Goal: Communication & Community: Answer question/provide support

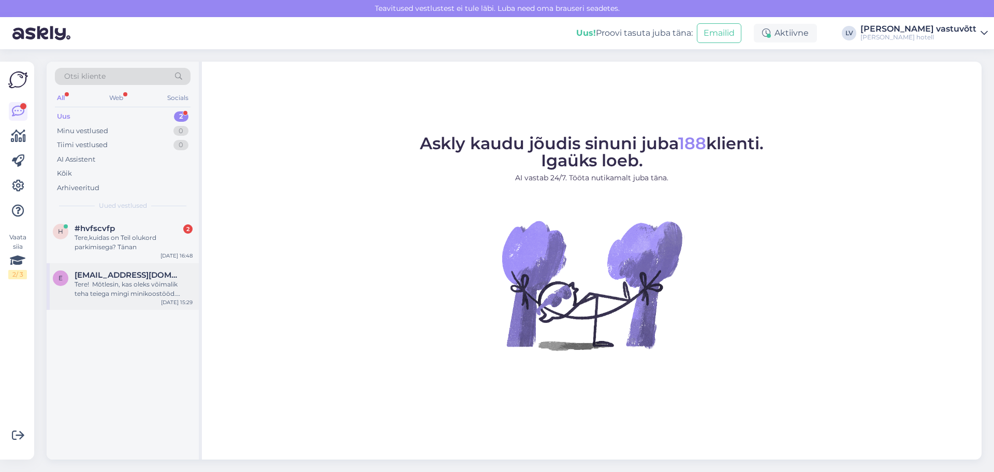
click at [146, 293] on div "Tere! Mõtlesin, kas oleks võimalik teha teiega mingi minikoostööd. Saaksin aida…" at bounding box center [134, 289] width 118 height 19
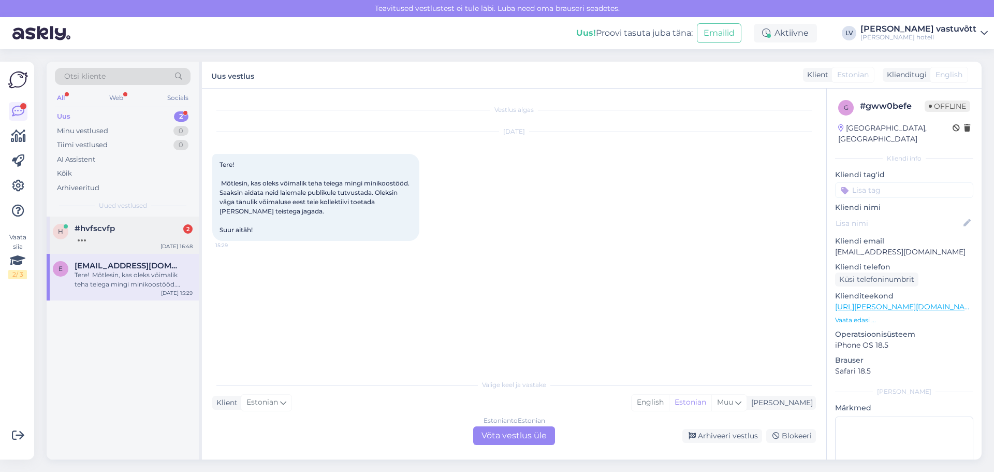
click at [116, 235] on div at bounding box center [134, 237] width 118 height 9
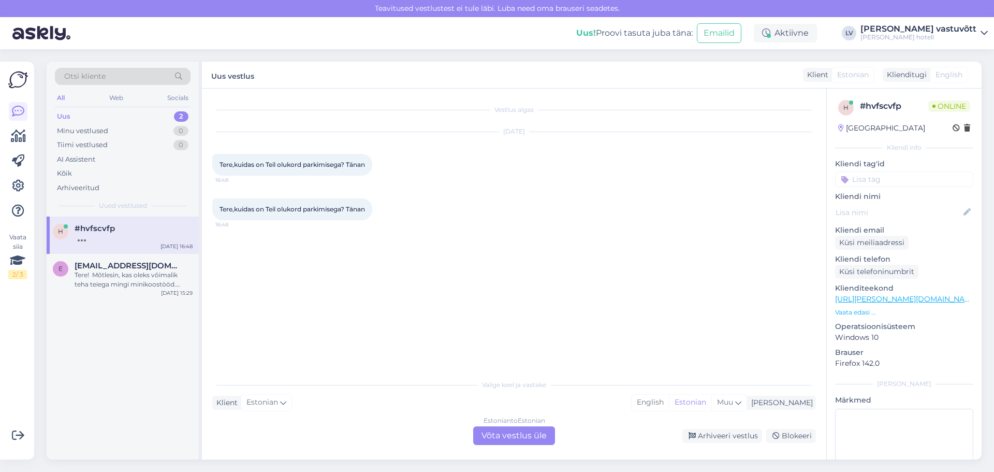
click at [309, 401] on div "Klient Estonian Mina English Estonian Muu" at bounding box center [514, 403] width 604 height 14
click at [487, 437] on div "Estonian to Estonian Võta vestlus üle" at bounding box center [514, 435] width 82 height 19
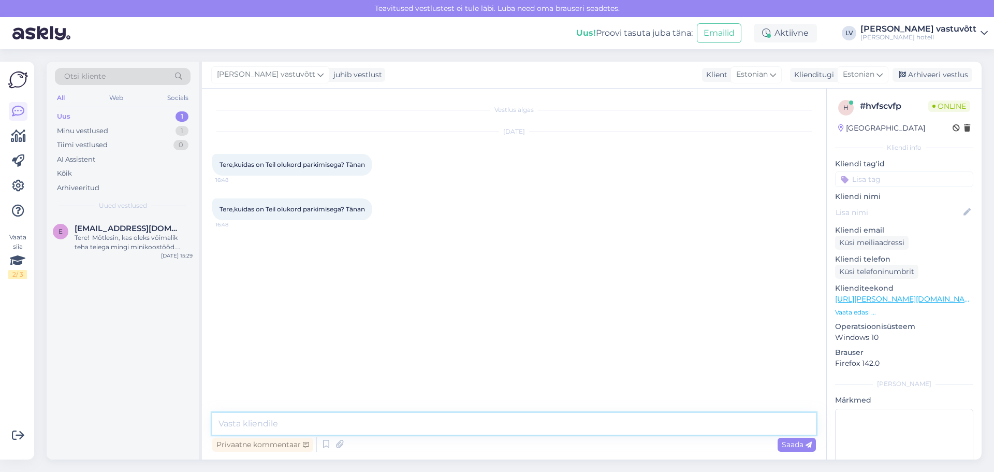
click at [259, 421] on textarea at bounding box center [514, 424] width 604 height 22
click at [292, 441] on div "Privaatne kommentaar" at bounding box center [262, 444] width 101 height 14
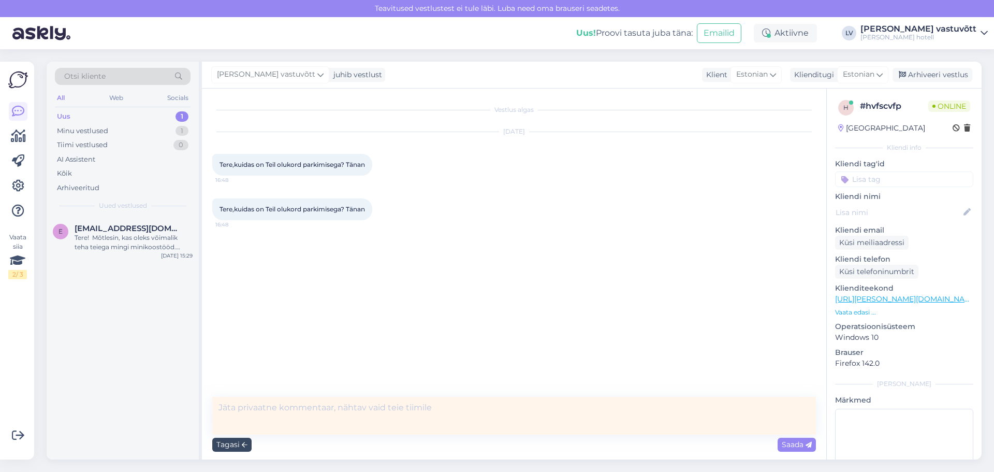
click at [247, 443] on div "Tagasi" at bounding box center [231, 444] width 39 height 14
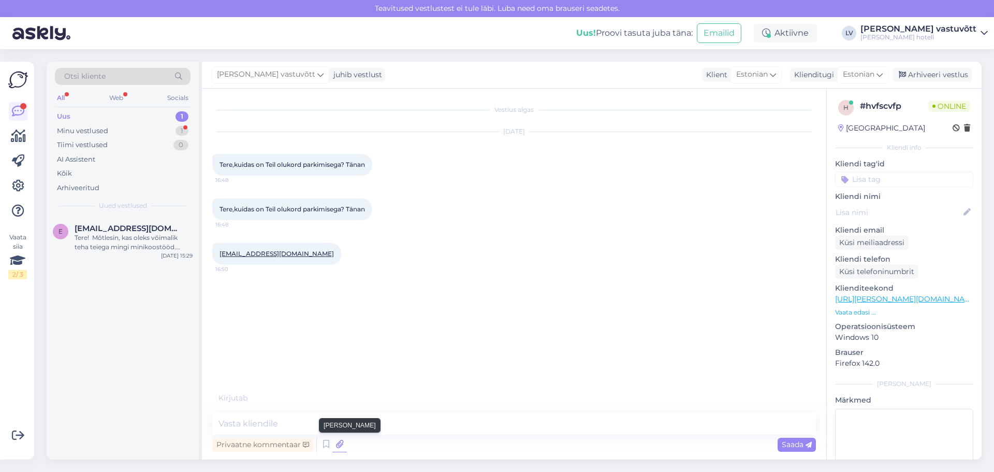
click at [339, 445] on icon at bounding box center [339, 444] width 14 height 16
click at [326, 425] on textarea at bounding box center [514, 424] width 604 height 22
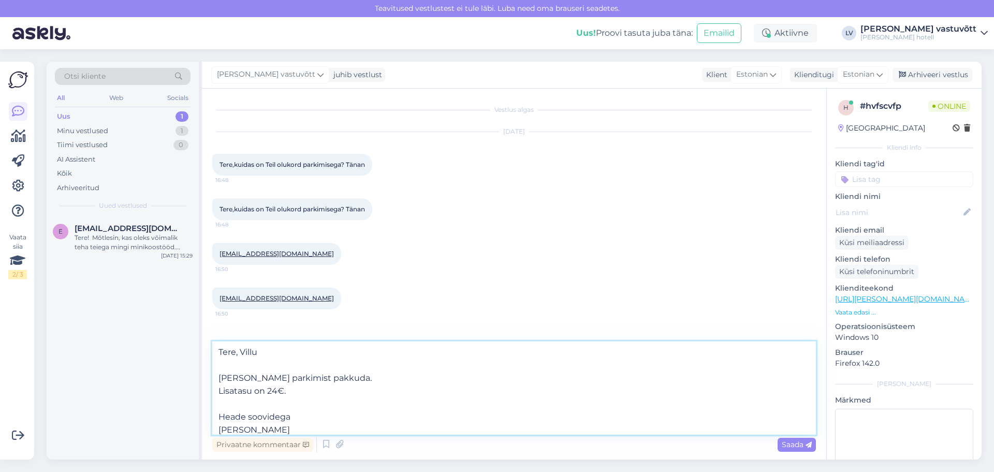
scroll to position [13, 0]
click at [294, 376] on textarea "Tere, Villu [PERSON_NAME] parkimist pakkuda. Lisatasu on 24€. Heade soovidega […" at bounding box center [514, 387] width 604 height 93
type textarea "Tere, Villu [PERSON_NAME] parkimist pakkuda. Lisatasu on 24€. Kas soovite brone…"
click at [790, 443] on span "Saada" at bounding box center [797, 444] width 30 height 9
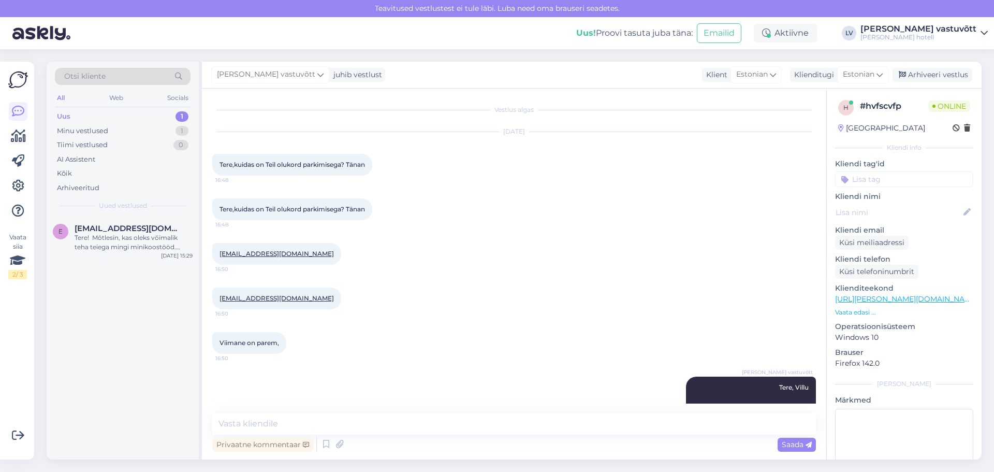
scroll to position [0, 0]
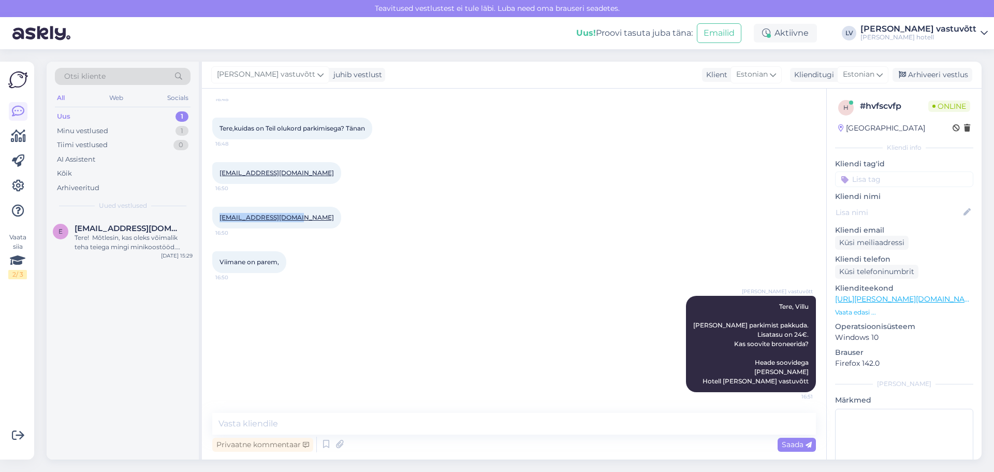
drag, startPoint x: 298, startPoint y: 219, endPoint x: 220, endPoint y: 221, distance: 78.2
click at [220, 221] on div "[EMAIL_ADDRESS][DOMAIN_NAME] 16:50" at bounding box center [276, 218] width 129 height 22
copy link "[EMAIL_ADDRESS][DOMAIN_NAME]"
click at [120, 231] on span "[EMAIL_ADDRESS][DOMAIN_NAME]" at bounding box center [129, 228] width 108 height 9
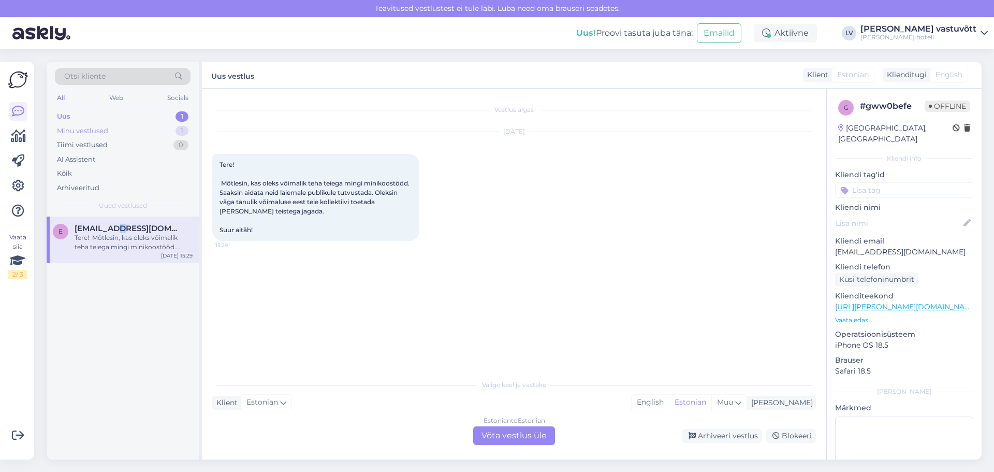
click at [129, 132] on div "Minu vestlused 1" at bounding box center [123, 131] width 136 height 14
click at [101, 238] on div "Tere, Villu [PERSON_NAME] parkimist pakkuda. Lisatasu on 24€. Kas soovite brone…" at bounding box center [134, 242] width 118 height 19
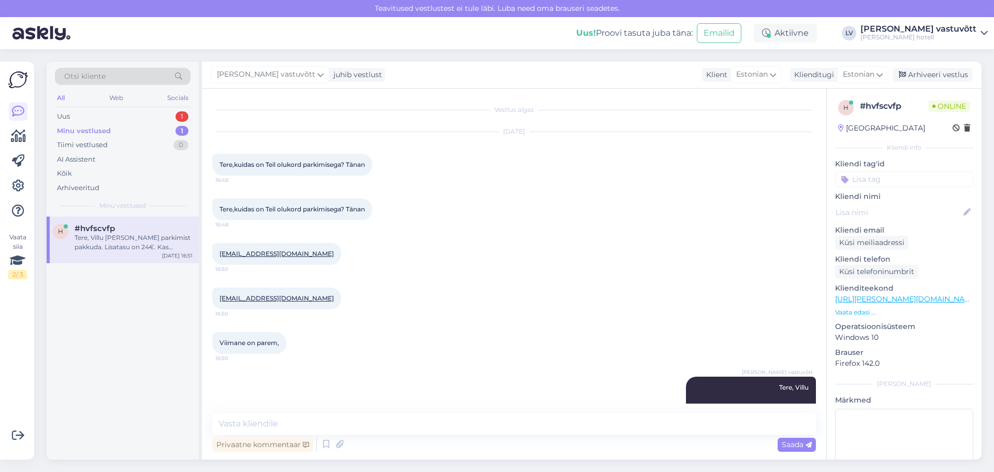
scroll to position [81, 0]
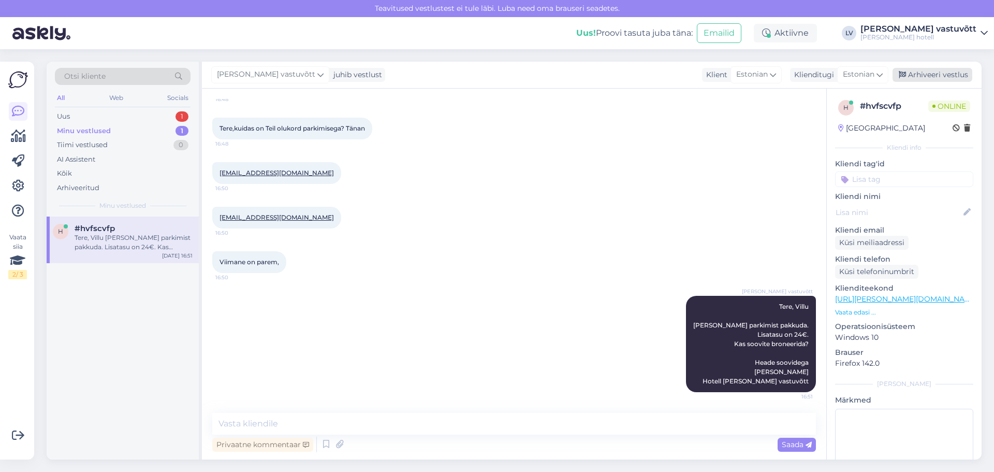
click at [955, 74] on div "Arhiveeri vestlus" at bounding box center [933, 75] width 80 height 14
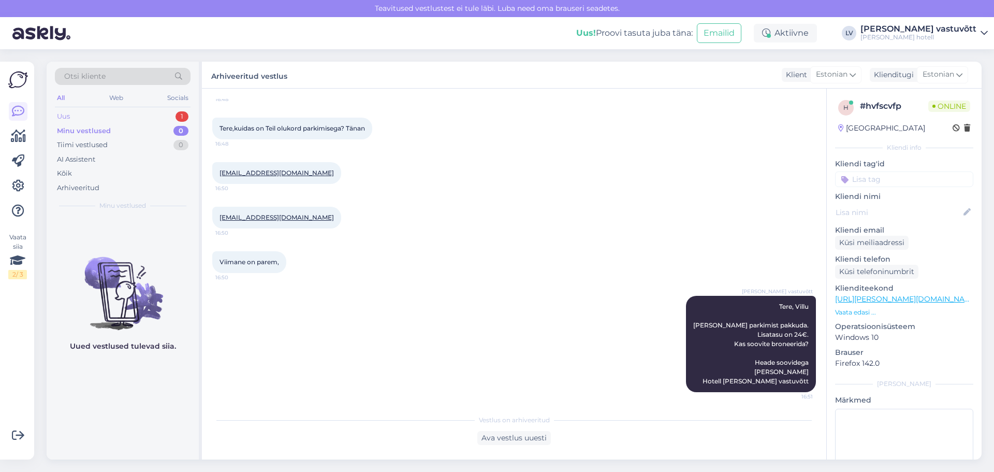
click at [89, 114] on div "Uus 1" at bounding box center [123, 116] width 136 height 14
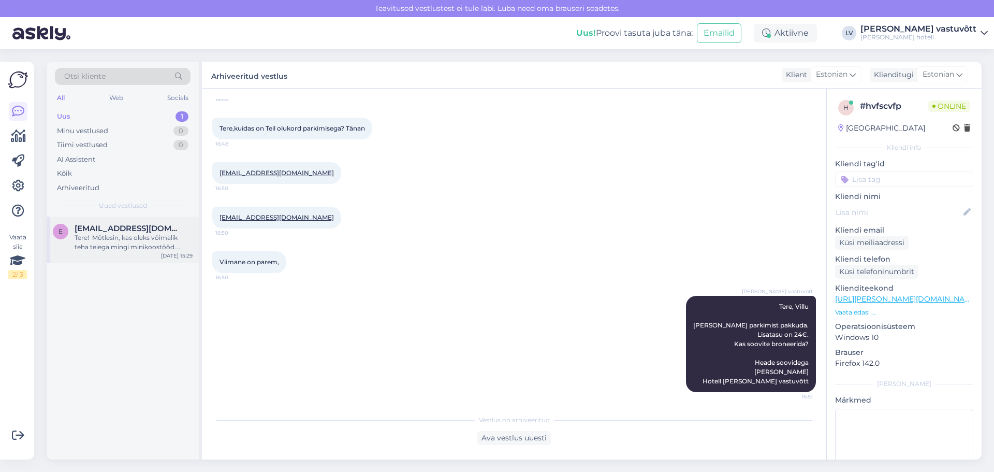
click at [115, 252] on div "e emmalysiim7@gmail.com Tere! Mõtlesin, kas oleks võimalik teha teiega mingi mi…" at bounding box center [123, 239] width 152 height 47
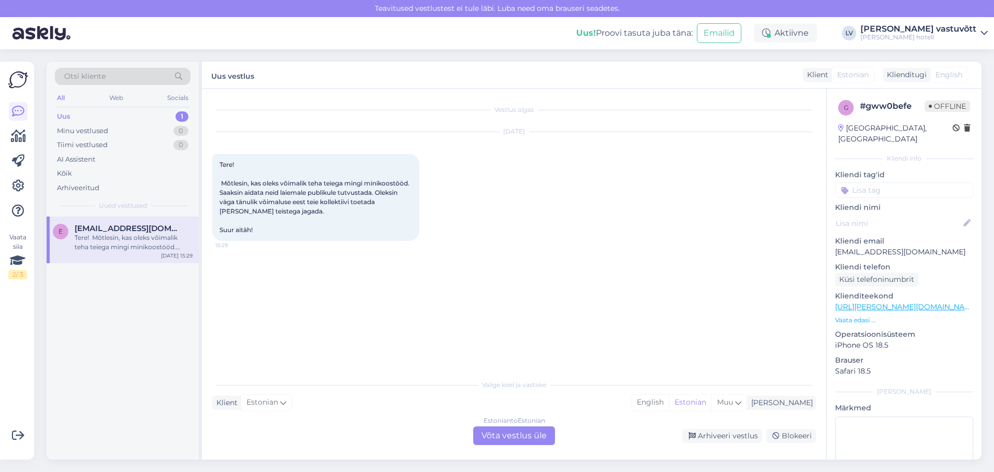
click at [515, 435] on div "Estonian to Estonian Võta vestlus üle" at bounding box center [514, 435] width 82 height 19
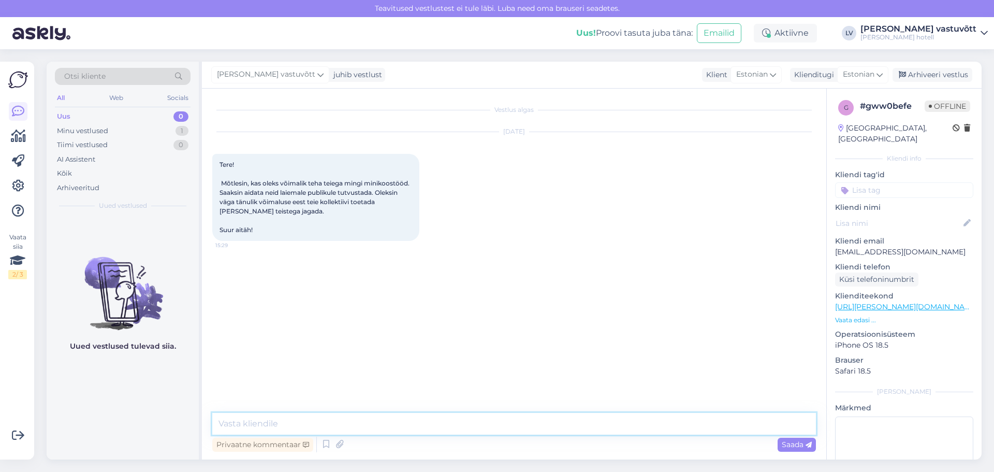
click at [438, 432] on textarea at bounding box center [514, 424] width 604 height 22
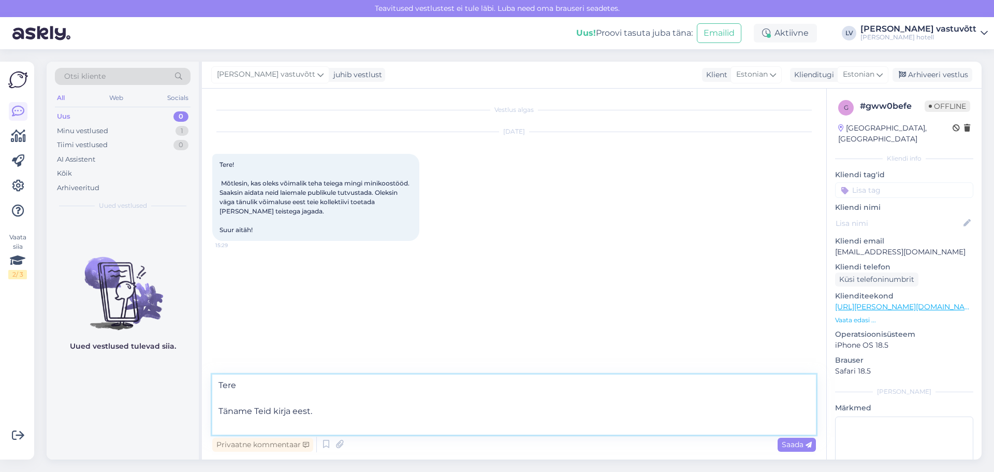
type textarea "Tere Täname Teid kirja eest."
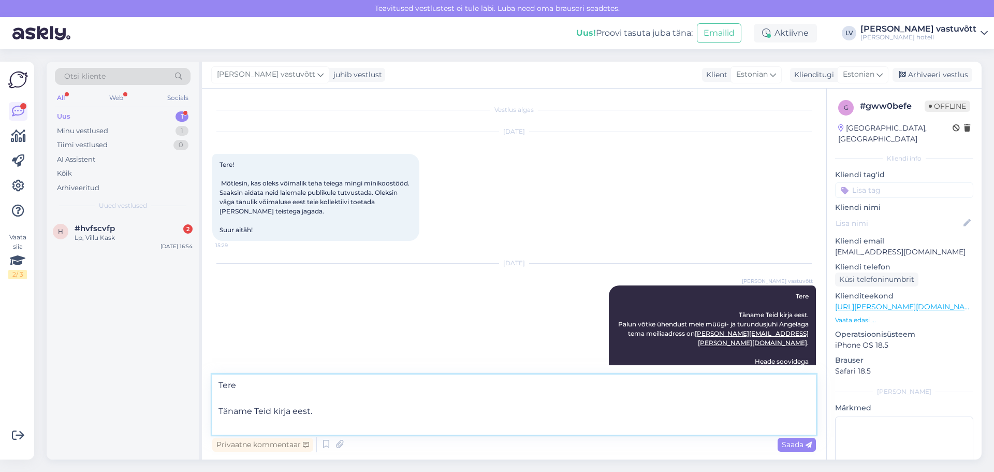
scroll to position [28, 0]
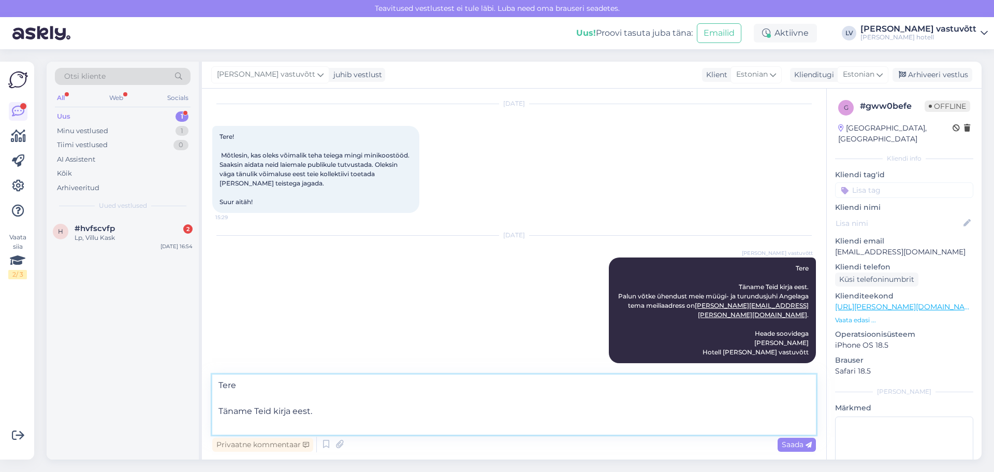
drag, startPoint x: 339, startPoint y: 417, endPoint x: 179, endPoint y: 381, distance: 164.5
click at [179, 381] on div "Otsi kliente All Web Socials Uus 1 Minu vestlused 1 Tiimi vestlused 0 AI Assist…" at bounding box center [514, 261] width 935 height 398
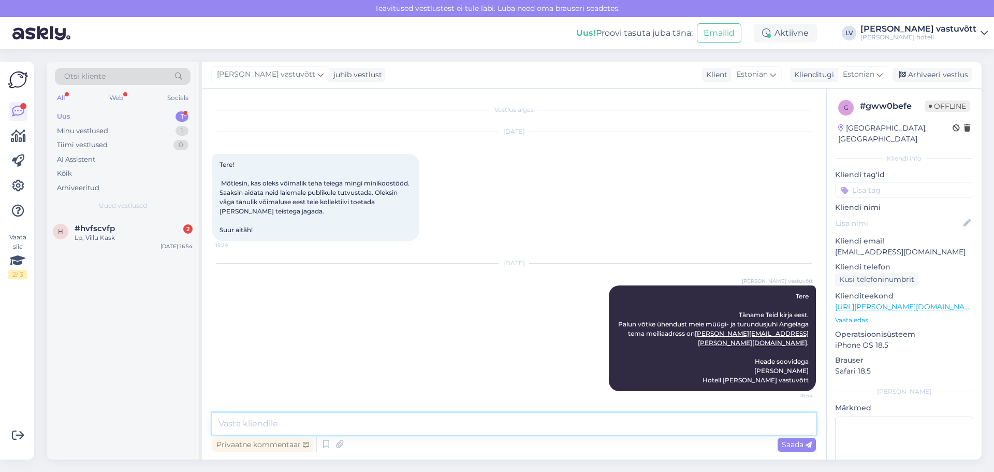
scroll to position [0, 0]
click at [120, 236] on div "Lp, Villu Kask" at bounding box center [134, 237] width 118 height 9
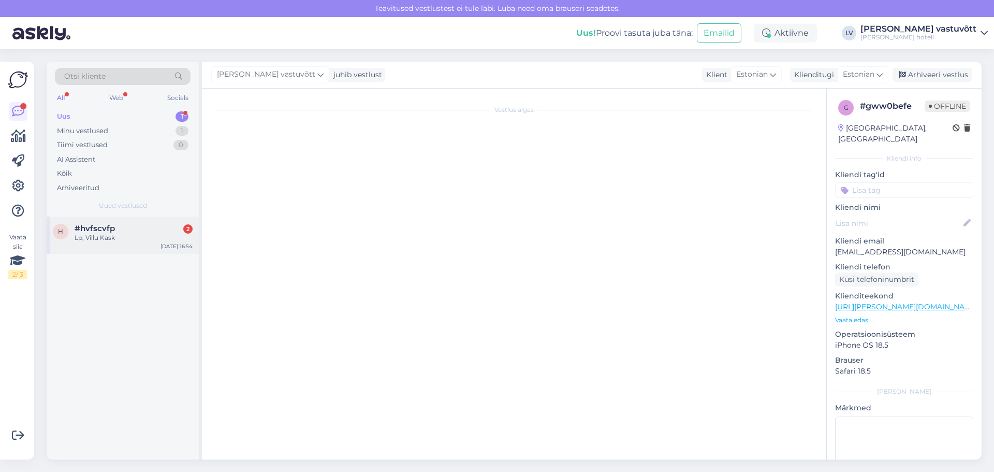
scroll to position [209, 0]
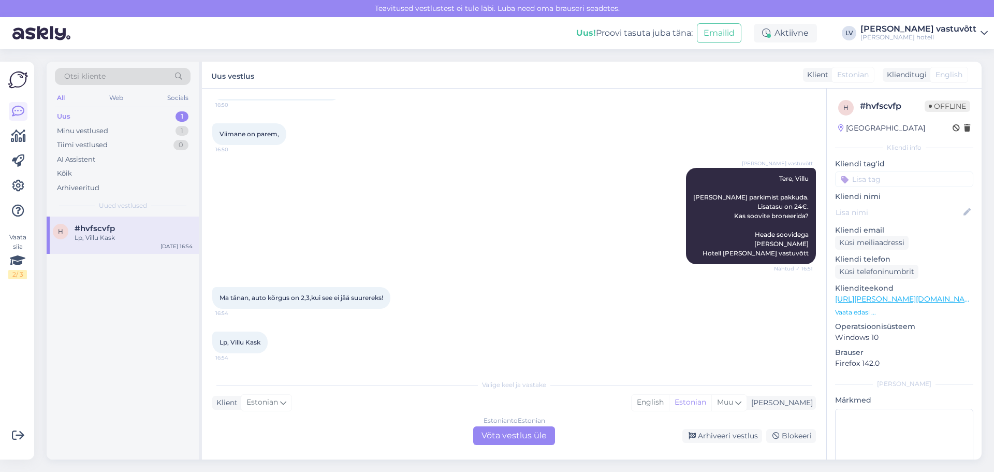
click at [129, 112] on div "Uus 1" at bounding box center [123, 116] width 136 height 14
click at [503, 435] on div "Estonian to Estonian Võta vestlus üle" at bounding box center [514, 435] width 82 height 19
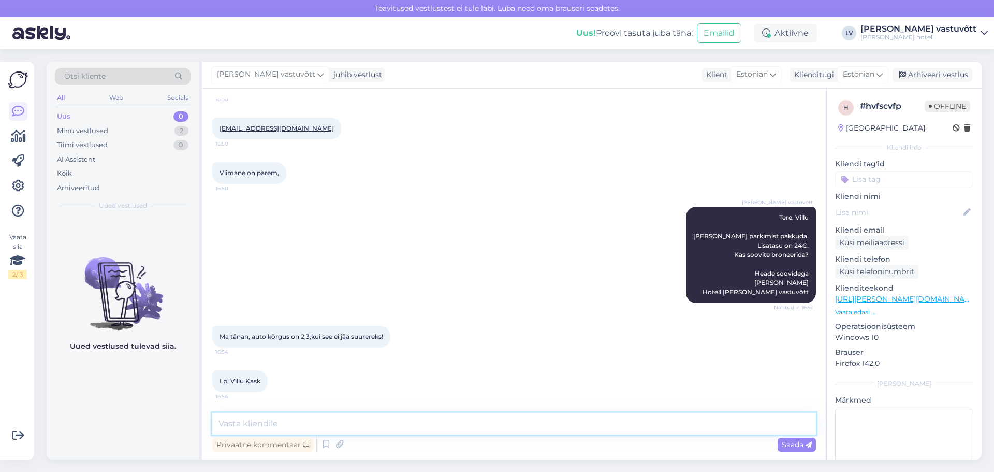
click at [330, 423] on textarea at bounding box center [514, 424] width 604 height 22
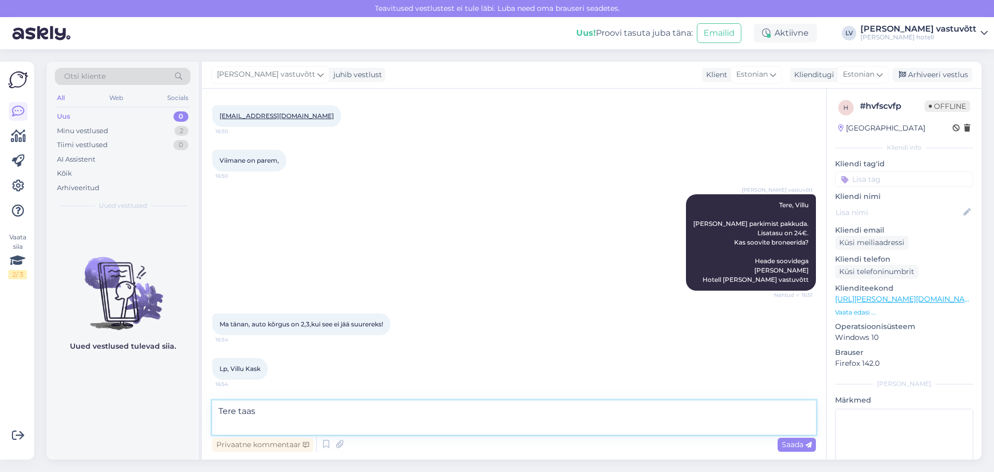
scroll to position [195, 0]
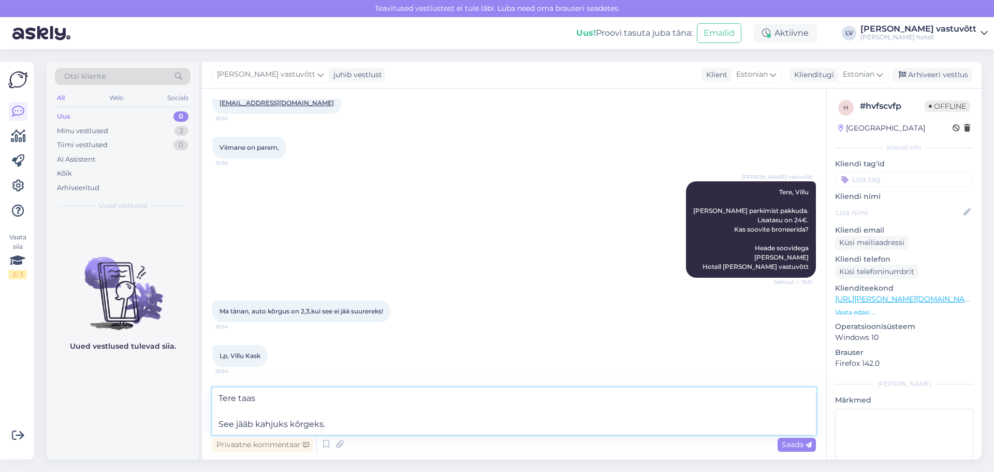
type textarea "Tere taas See jääb kahjuks kõrgeks."
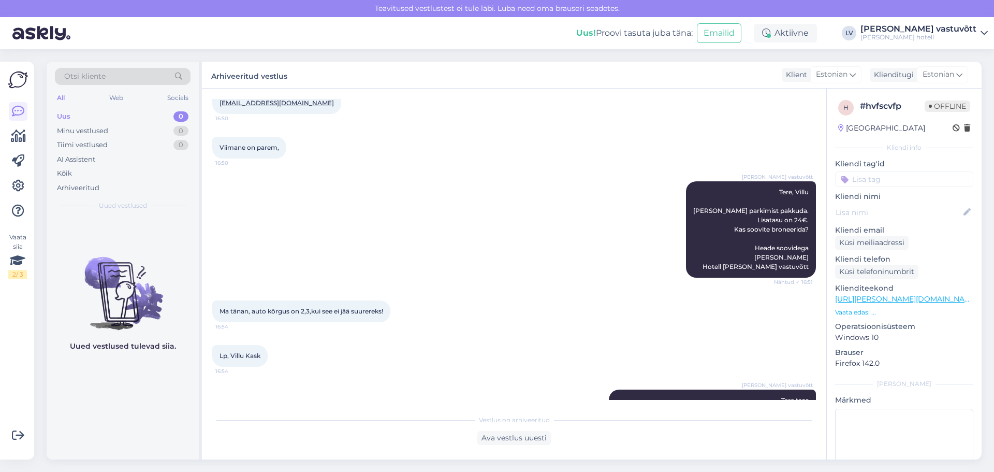
scroll to position [442, 0]
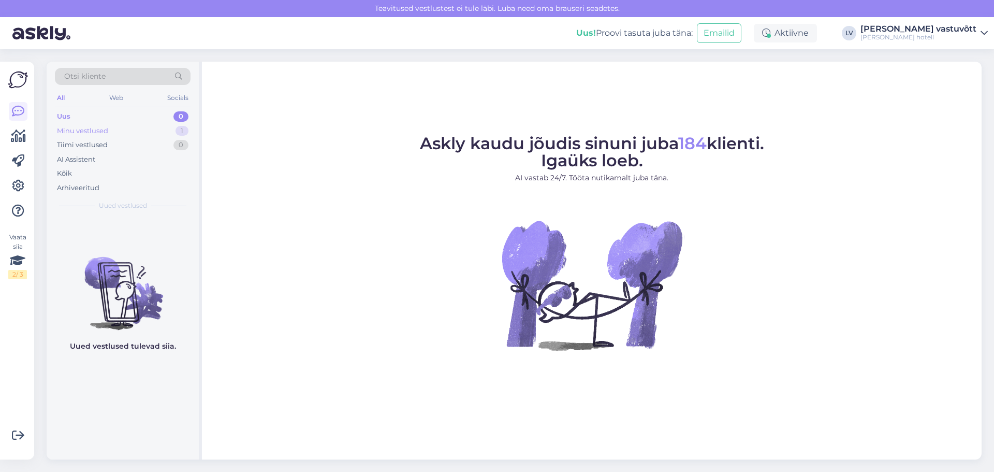
click at [117, 132] on div "Minu vestlused 1" at bounding box center [123, 131] width 136 height 14
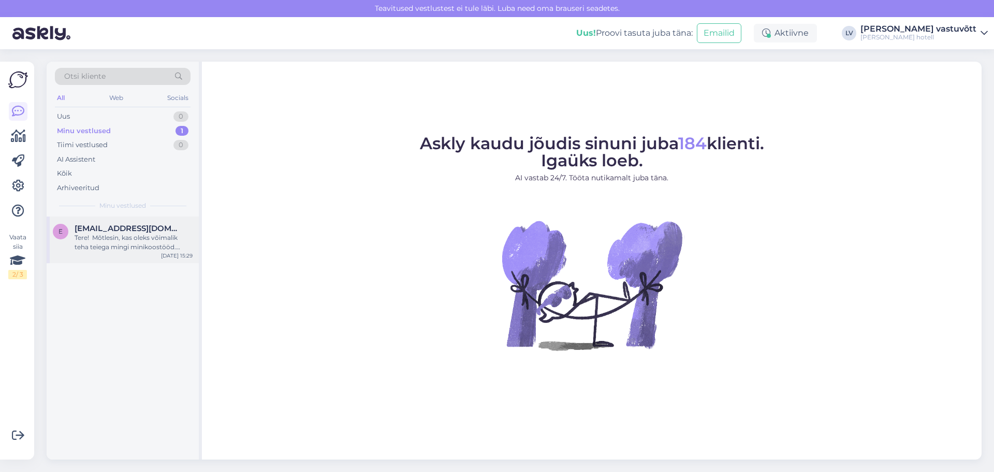
click at [129, 242] on div "Tere! Mõtlesin, kas oleks võimalik teha teiega mingi minikoostööd. Saaksin aida…" at bounding box center [134, 242] width 118 height 19
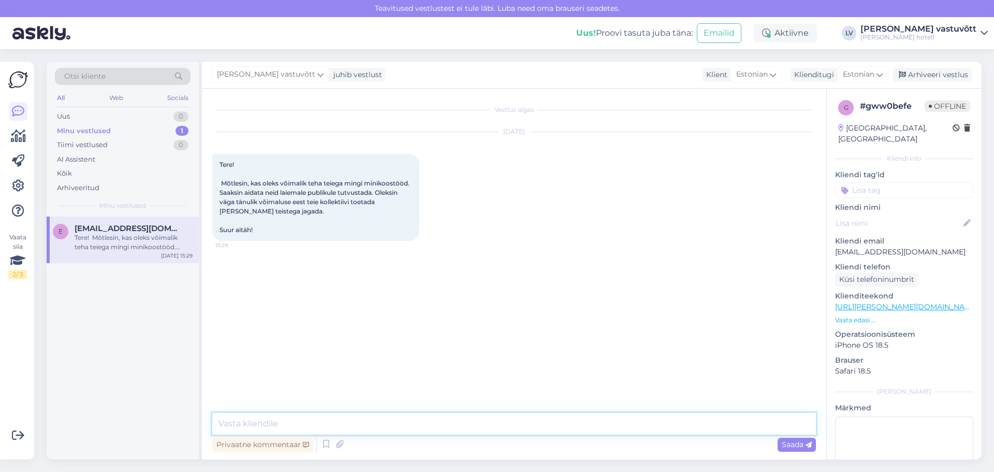
click at [285, 430] on textarea at bounding box center [514, 424] width 604 height 22
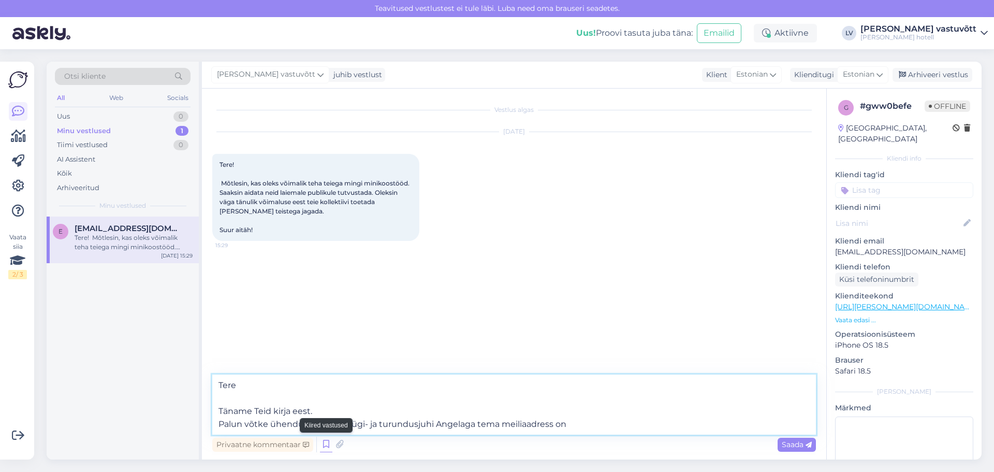
paste textarea "[PERSON_NAME][EMAIL_ADDRESS][PERSON_NAME][DOMAIN_NAME]"
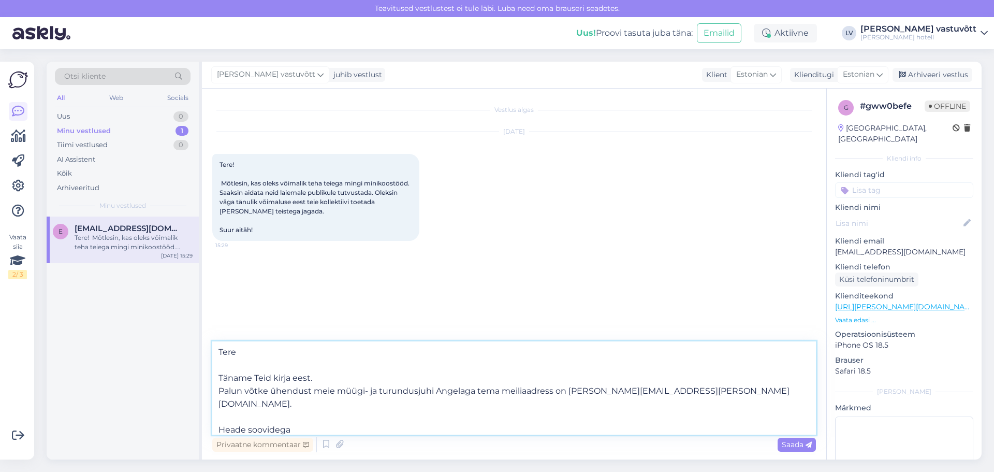
scroll to position [13, 0]
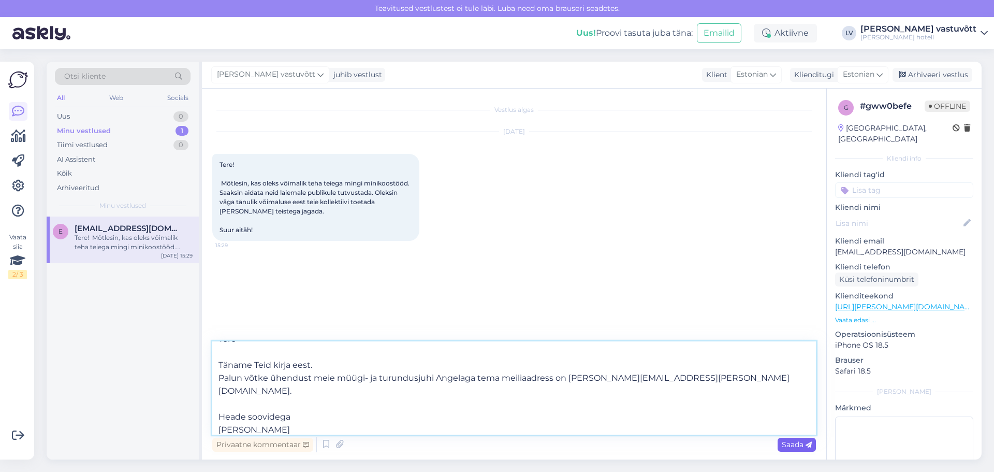
type textarea "Tere Täname Teid kirja eest. Palun võtke ühendust meie müügi- ja turundusjuhi A…"
click at [787, 449] on div "Saada" at bounding box center [797, 444] width 38 height 14
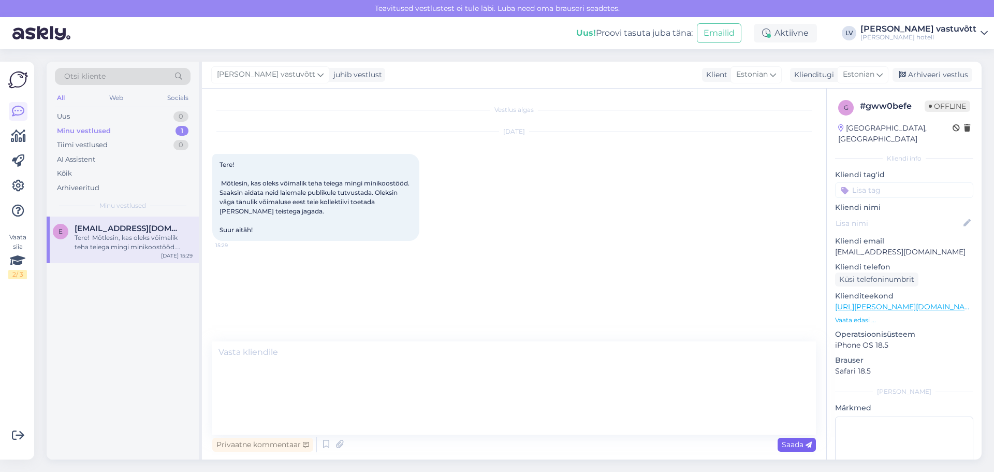
scroll to position [0, 0]
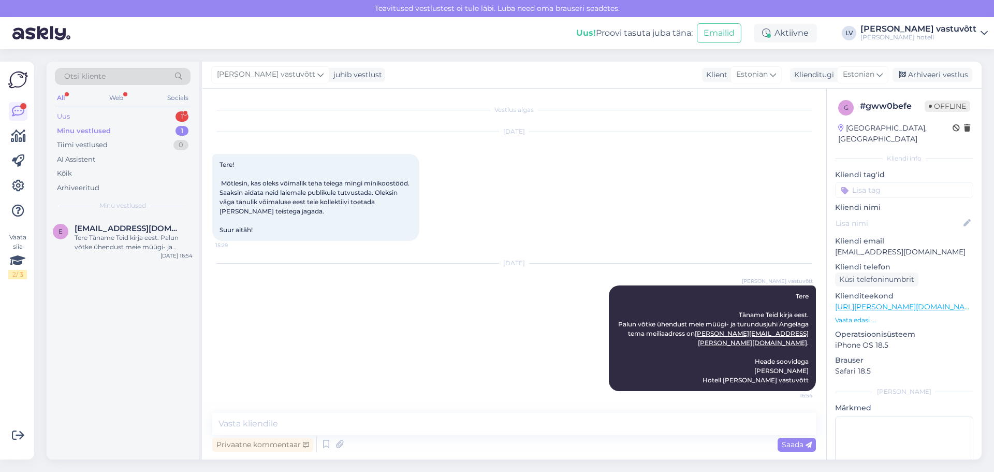
click at [82, 118] on div "Uus 1" at bounding box center [123, 116] width 136 height 14
click at [113, 239] on div "Ma tänan, auto kõrgus on 2,3,kui see ei jää suurereks!" at bounding box center [134, 242] width 118 height 19
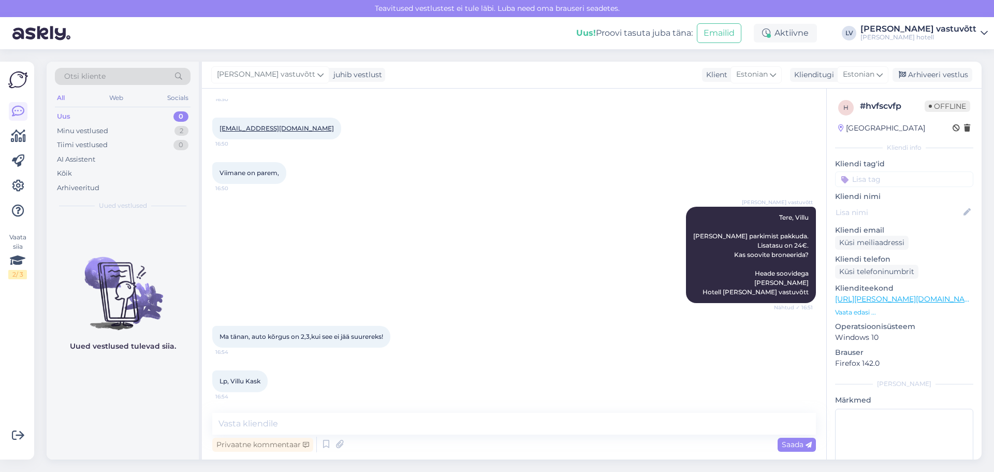
scroll to position [170, 0]
click at [302, 417] on textarea at bounding box center [514, 424] width 604 height 22
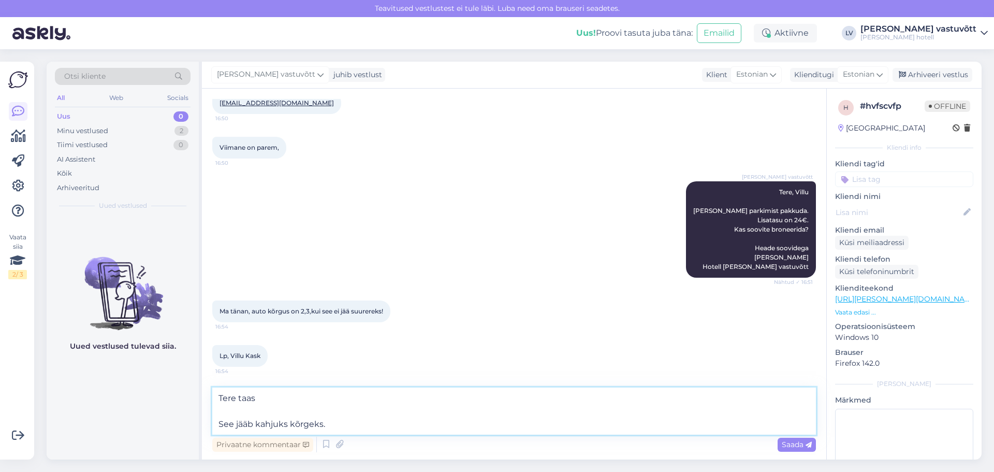
scroll to position [208, 0]
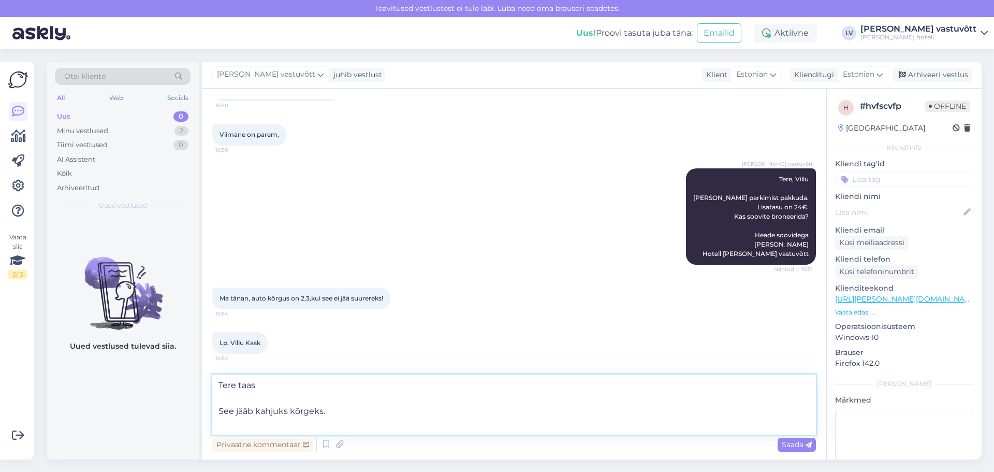
paste textarea "Parklasse pääsevad autod maksimaalse laiusega 2,4 m ning kõrgusega 2 m."
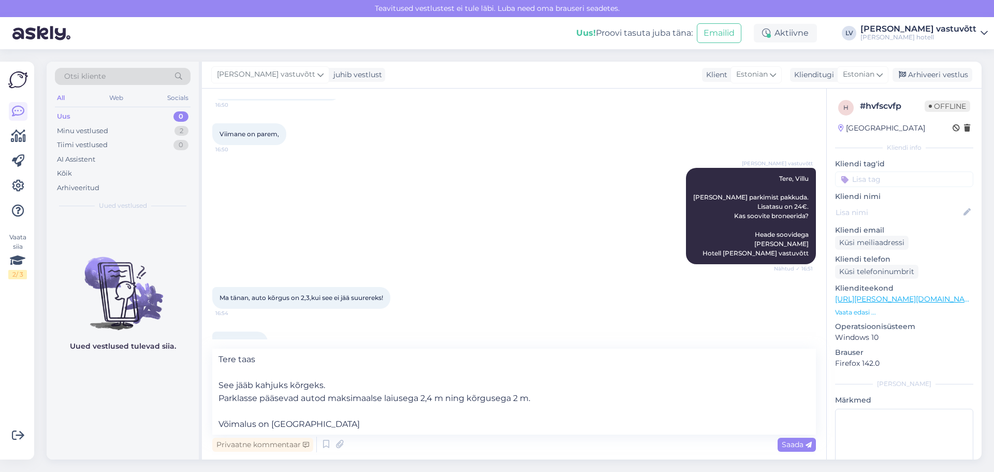
click at [196, 231] on div "Uued vestlused tulevad siia." at bounding box center [123, 337] width 152 height 243
click at [341, 425] on textarea "Tere taas See jääb kahjuks kõrgeks. Parklasse pääsevad autod maksimaalse laiuse…" at bounding box center [514, 391] width 604 height 86
paste textarea "Hotelli ümbrus kuulub [GEOGRAPHIC_DATA] A-parkimispiirkonda. [GEOGRAPHIC_DATA] …"
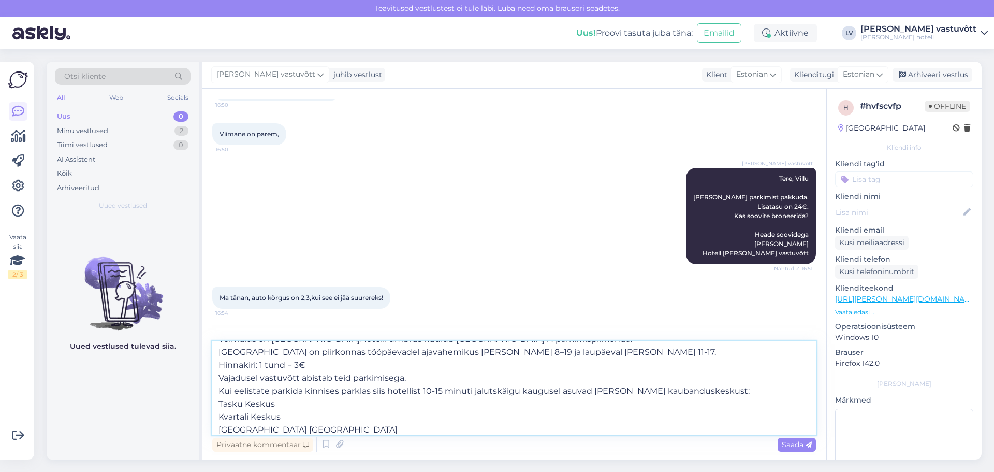
scroll to position [26, 0]
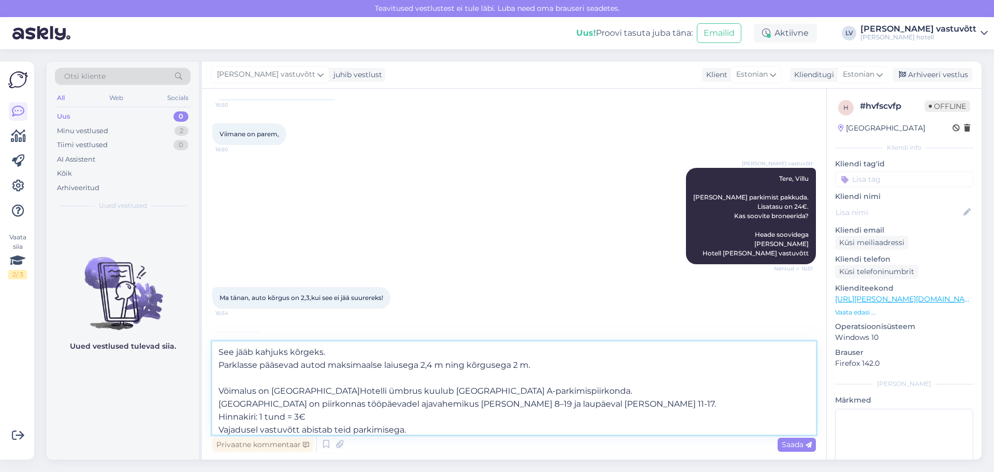
click at [338, 388] on textarea "Tere taas See jääb kahjuks kõrgeks. Parklasse pääsevad autod maksimaalse laiuse…" at bounding box center [514, 387] width 604 height 93
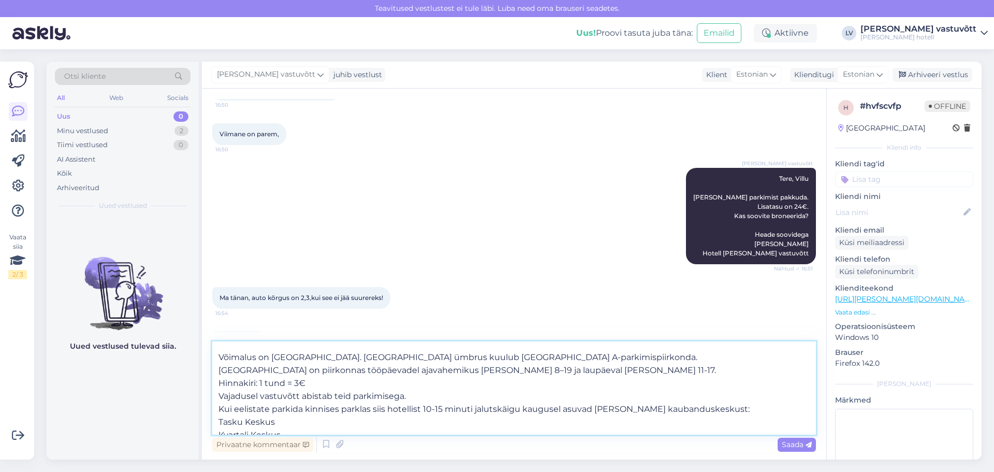
scroll to position [78, 0]
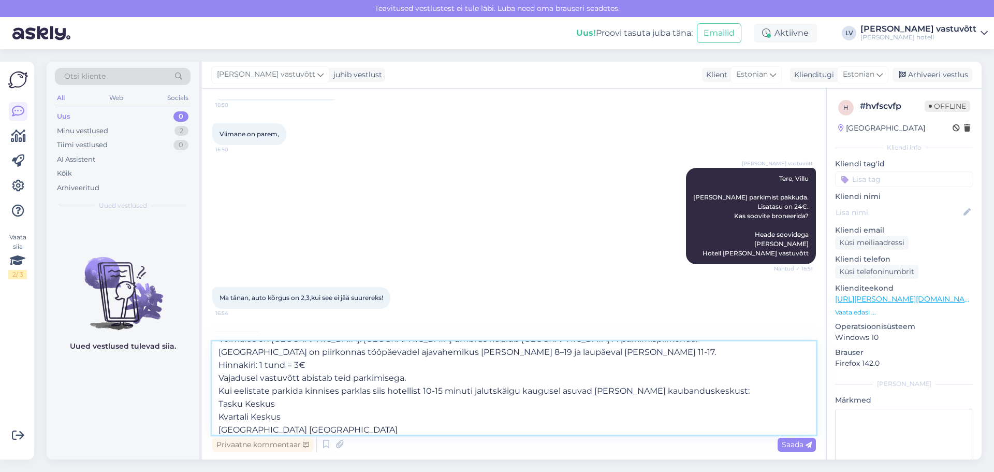
click at [310, 366] on textarea "Tere taas See jääb kahjuks kõrgeks. Parklasse pääsevad autod maksimaalse laiuse…" at bounding box center [514, 387] width 604 height 93
click at [408, 378] on textarea "Tere taas See jääb kahjuks kõrgeks. Parklasse pääsevad autod maksimaalse laiuse…" at bounding box center [514, 387] width 604 height 93
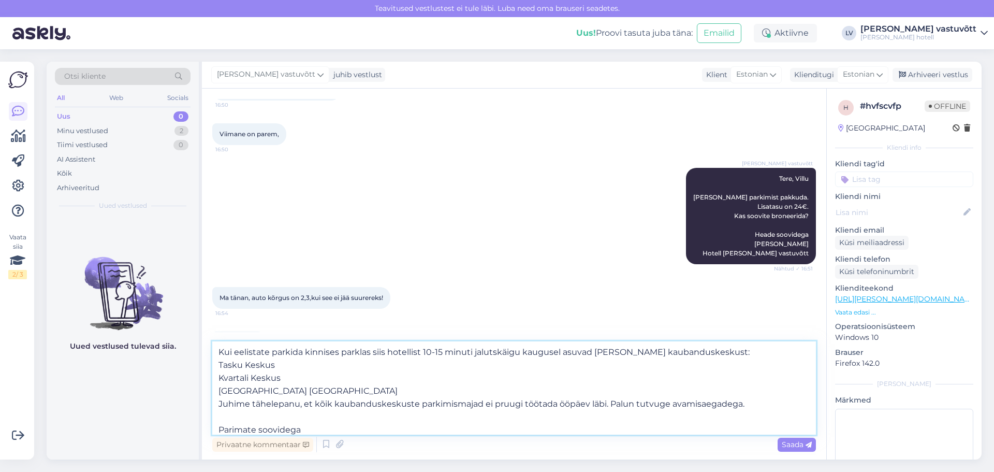
scroll to position [148, 0]
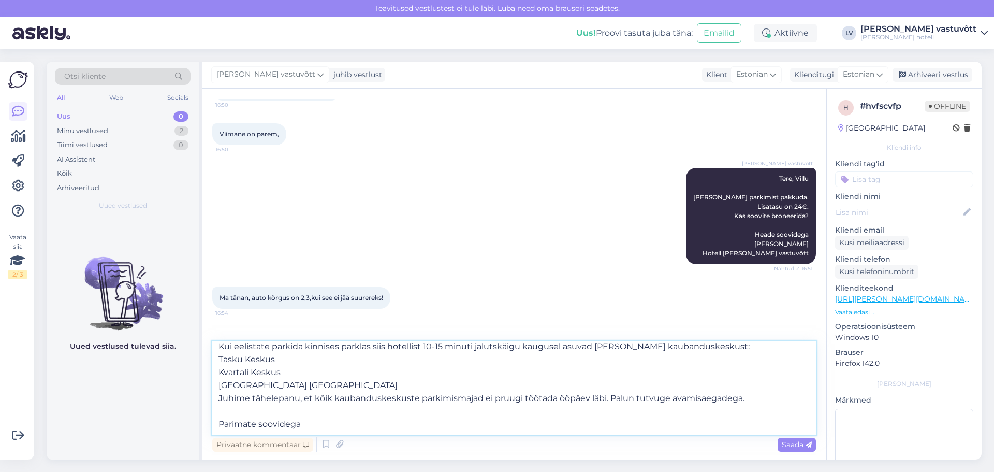
click at [323, 410] on textarea "Tere taas See jääb kahjuks kõrgeks. Parklasse pääsevad autod maksimaalse laiuse…" at bounding box center [514, 387] width 604 height 93
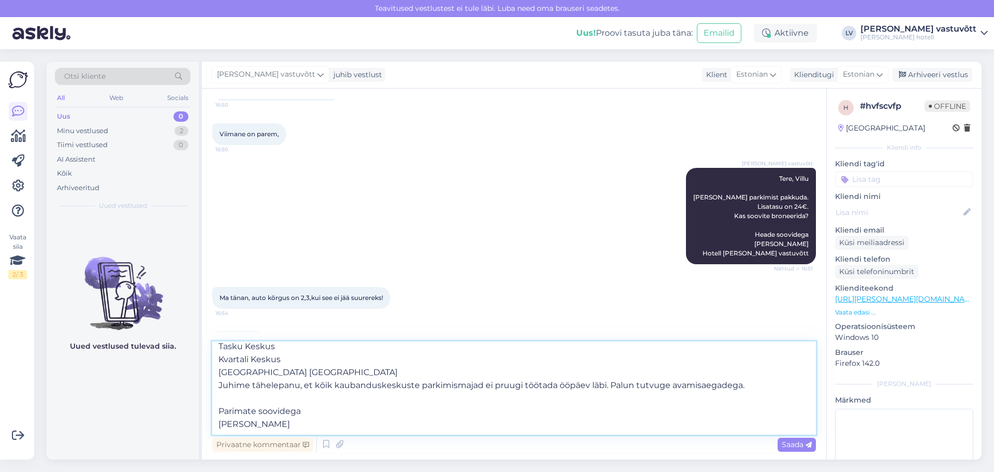
scroll to position [155, 0]
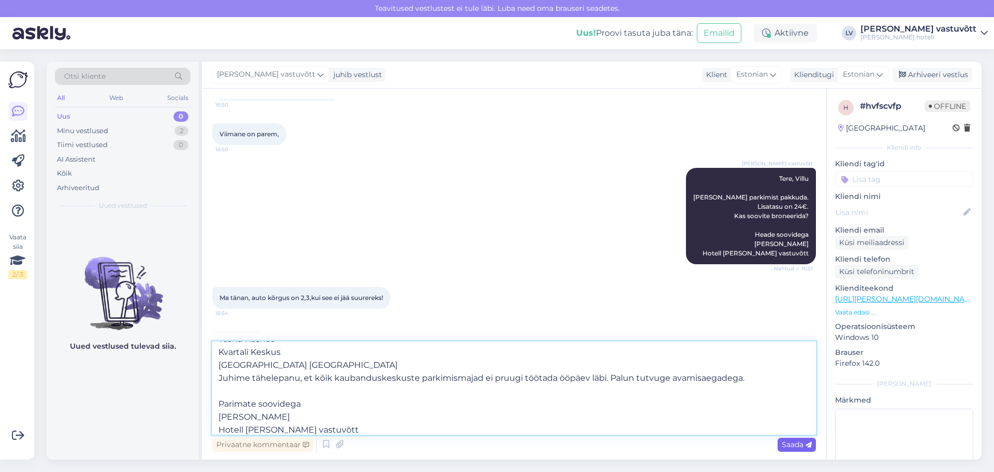
type textarea "Tere taas See jääb kahjuks kõrgeks. Parklasse pääsevad autod maksimaalse laiuse…"
click at [783, 444] on span "Saada" at bounding box center [797, 444] width 30 height 9
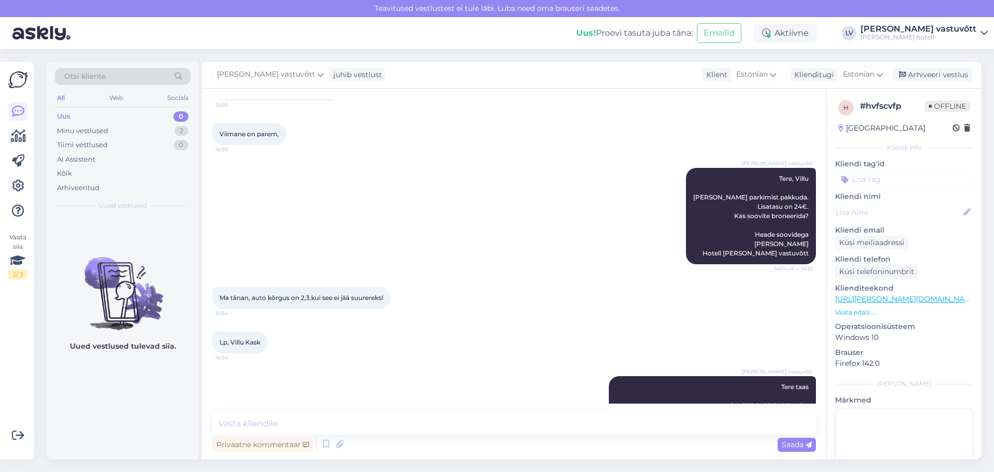
scroll to position [0, 0]
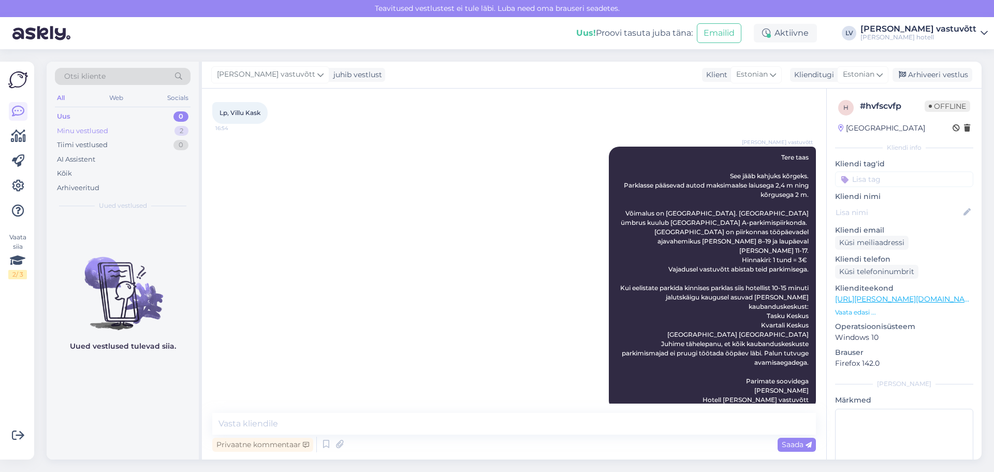
click at [132, 131] on div "Minu vestlused 2" at bounding box center [123, 131] width 136 height 14
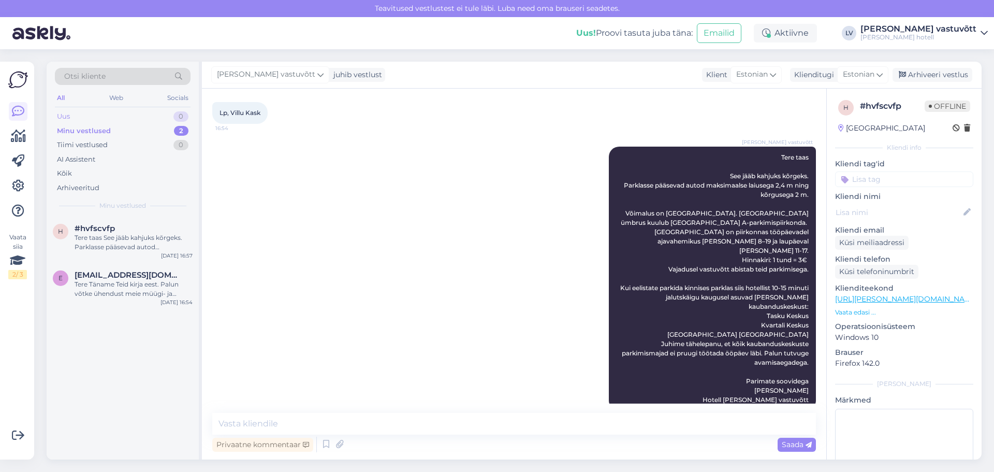
click at [86, 121] on div "Uus 0" at bounding box center [123, 116] width 136 height 14
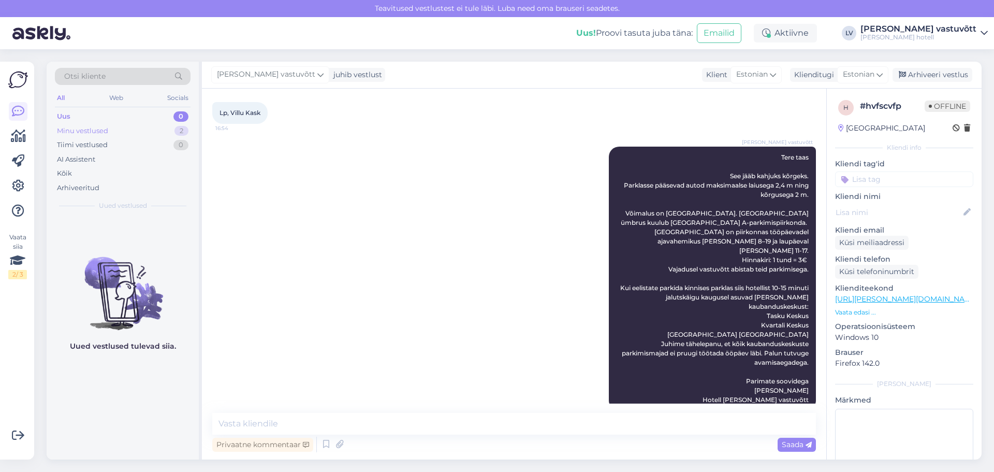
click at [89, 136] on div "Minu vestlused 2" at bounding box center [123, 131] width 136 height 14
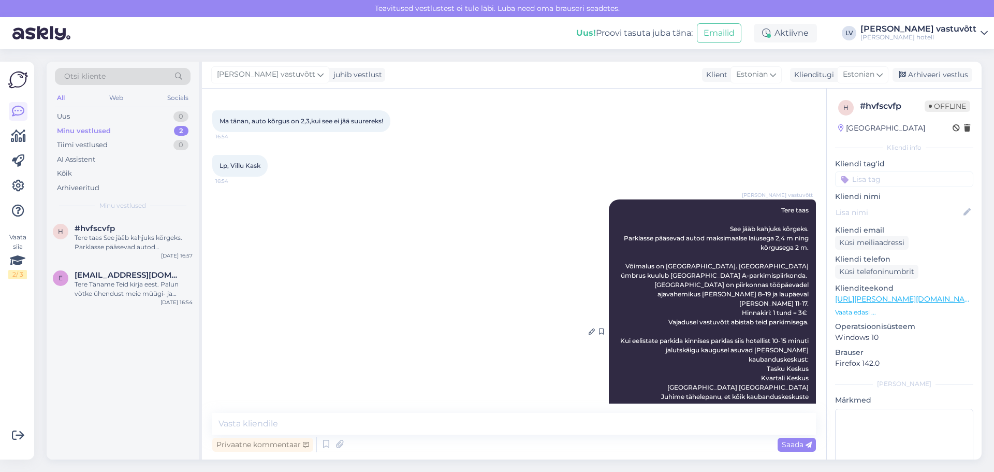
scroll to position [386, 0]
click at [922, 72] on div "Arhiveeri vestlus" at bounding box center [933, 75] width 80 height 14
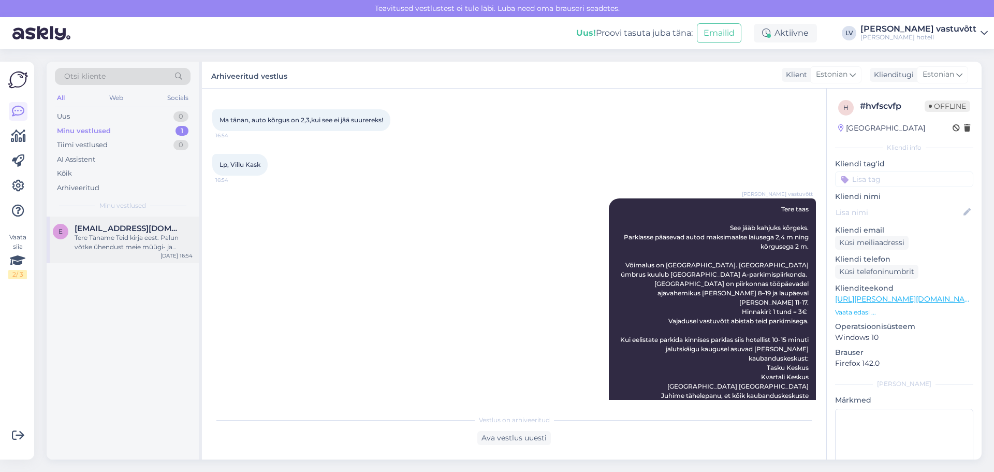
click at [100, 230] on span "[EMAIL_ADDRESS][DOMAIN_NAME]" at bounding box center [129, 228] width 108 height 9
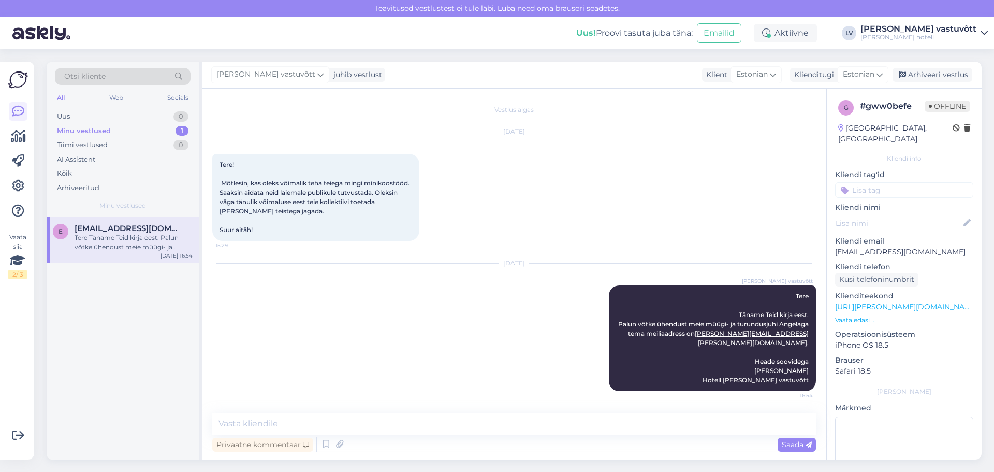
scroll to position [0, 0]
click at [933, 74] on div "Arhiveeri vestlus" at bounding box center [933, 75] width 80 height 14
